Goal: Transaction & Acquisition: Purchase product/service

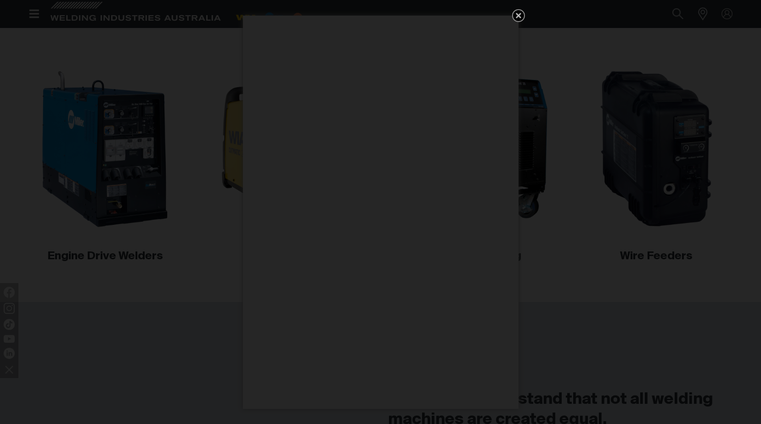
scroll to position [505, 0]
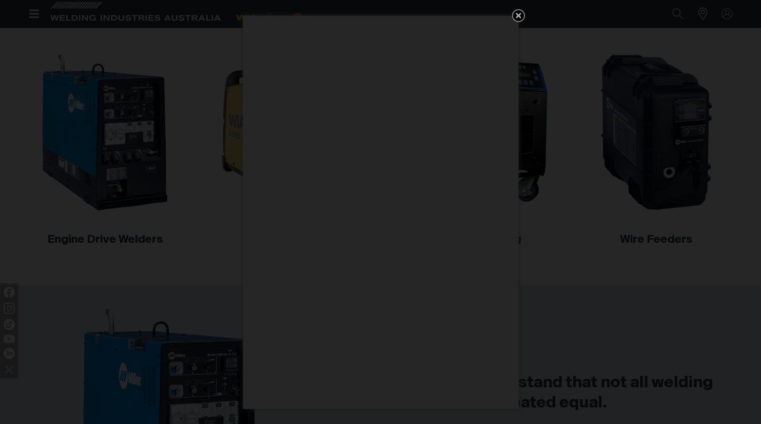
click at [516, 16] on icon "Get 5 WIA Welding Guides Free!" at bounding box center [518, 15] width 11 height 11
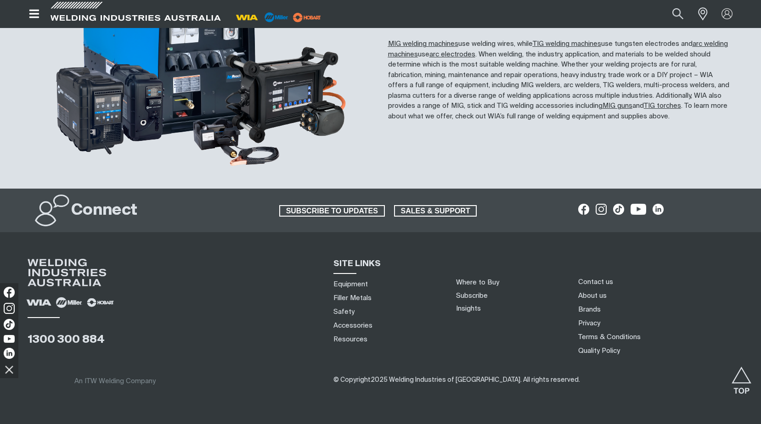
scroll to position [930, 0]
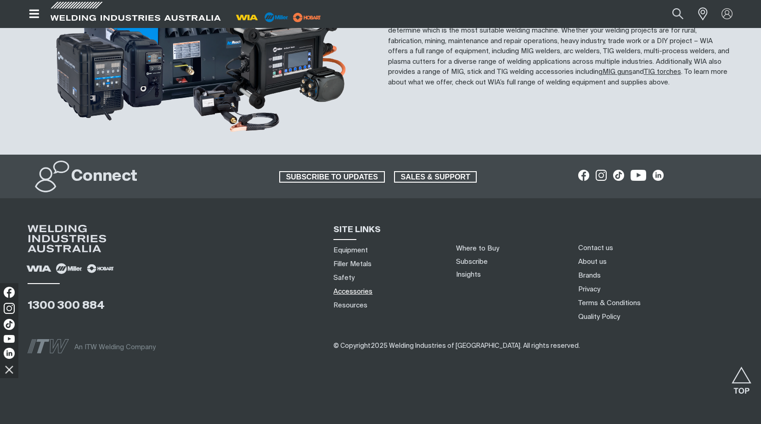
click at [349, 292] on link "Accessories" at bounding box center [352, 292] width 39 height 10
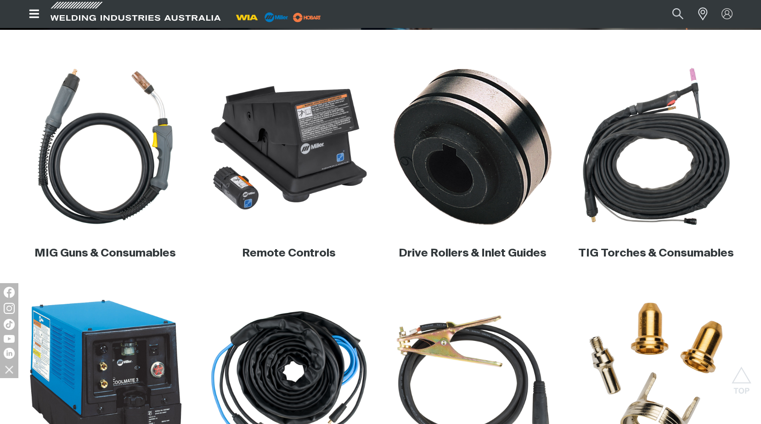
scroll to position [230, 0]
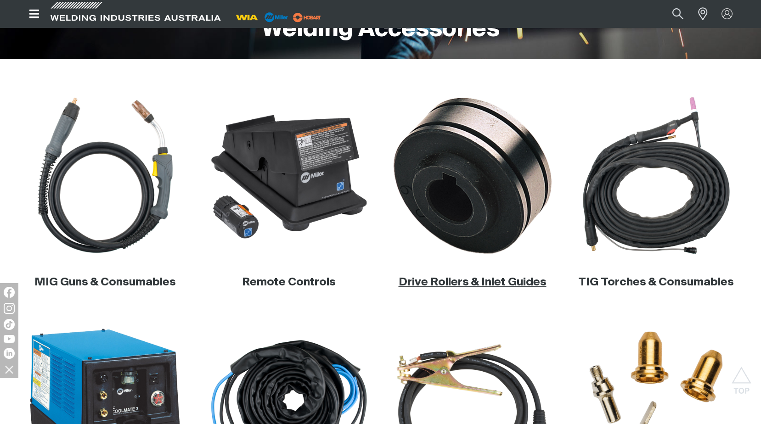
click at [478, 282] on link "Drive Rollers & Inlet Guides" at bounding box center [472, 282] width 148 height 11
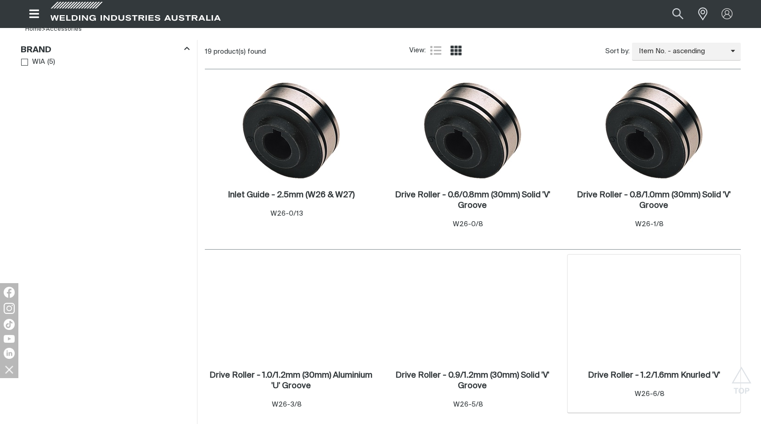
scroll to position [275, 0]
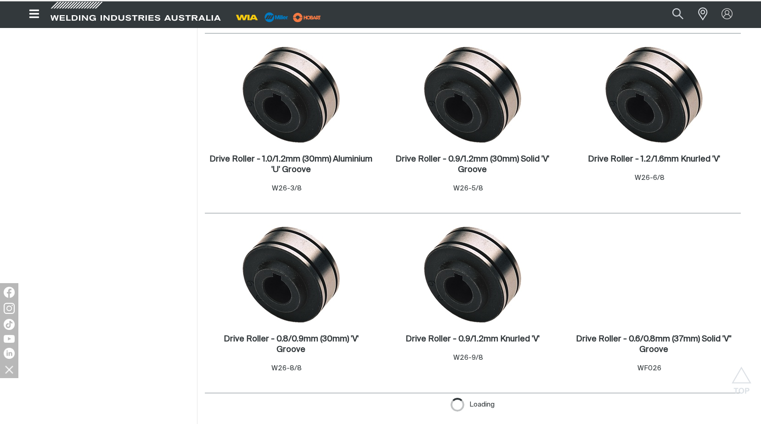
scroll to position [505, 0]
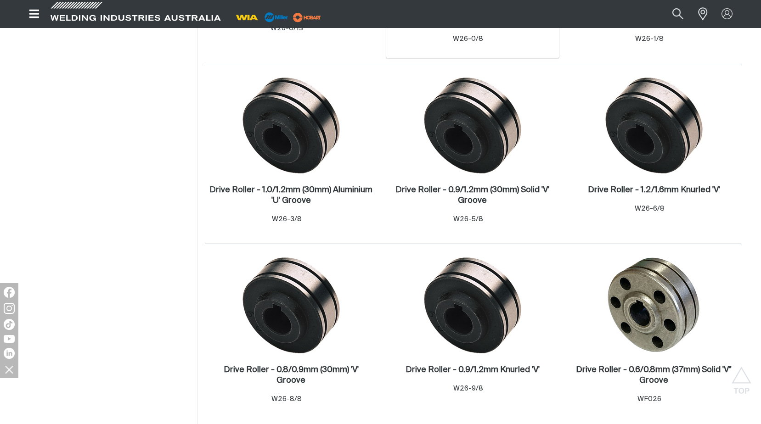
scroll to position [459, 0]
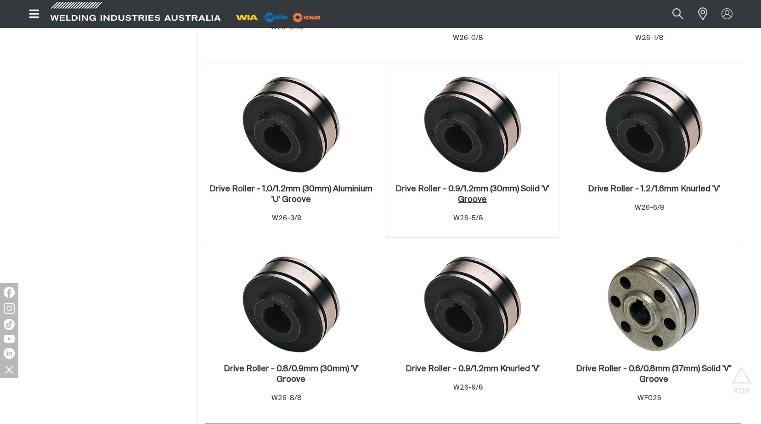
click at [488, 190] on h2 "Drive Roller - 0.9/1.2mm (30mm) Solid 'V' Groove ." at bounding box center [472, 194] width 154 height 19
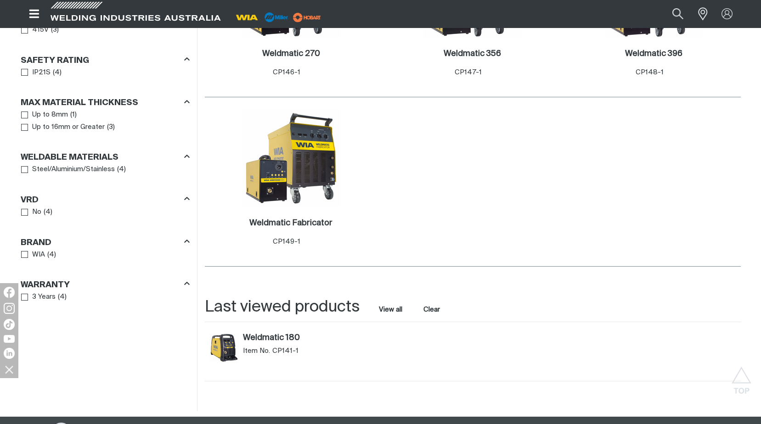
scroll to position [597, 0]
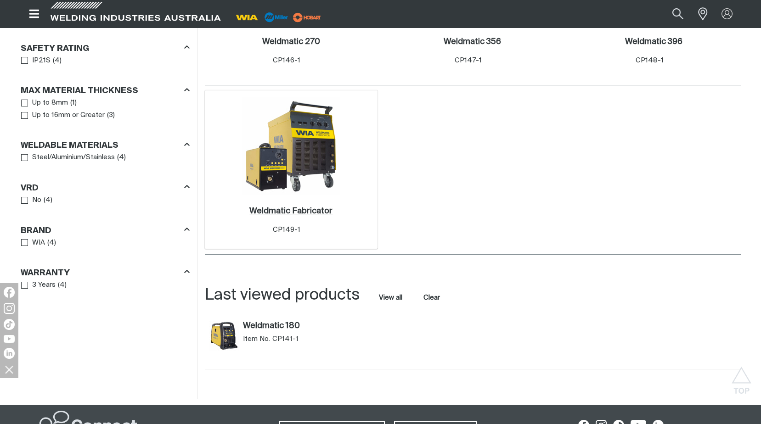
click at [287, 212] on h2 "Weldmatic Fabricator ." at bounding box center [290, 211] width 83 height 8
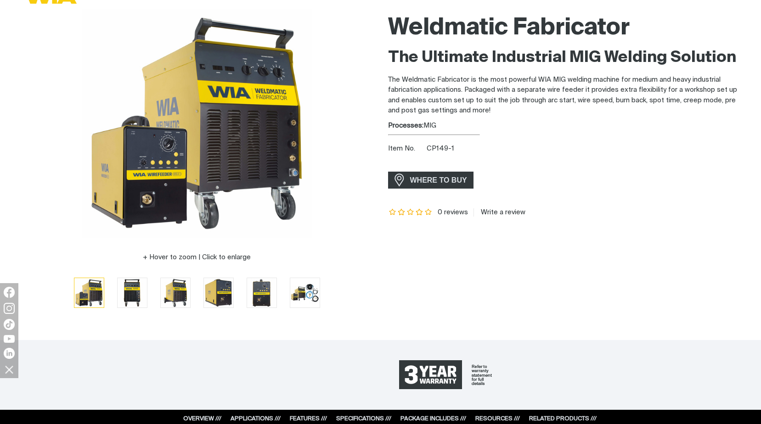
scroll to position [138, 0]
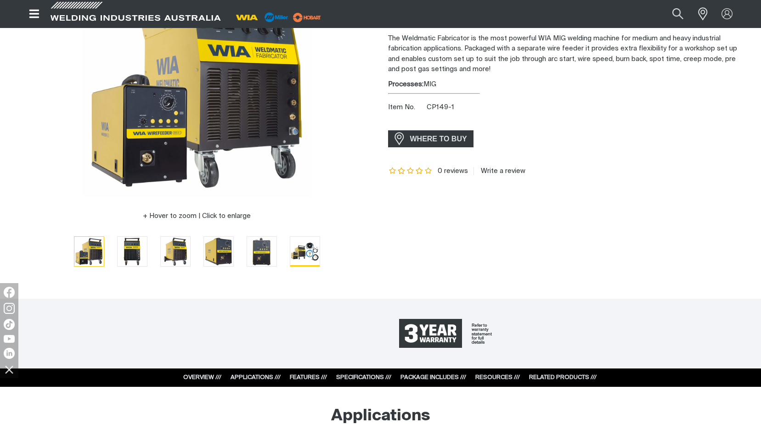
click at [303, 256] on img "Go to slide 6" at bounding box center [304, 251] width 29 height 29
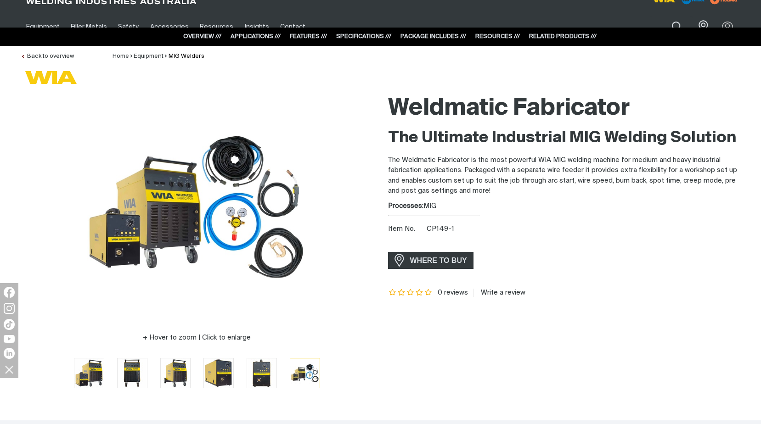
scroll to position [0, 0]
